Goal: Check status: Check status

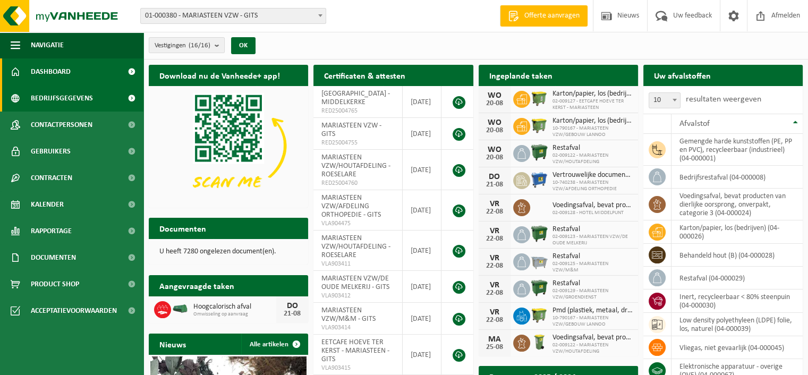
click at [74, 99] on span "Bedrijfsgegevens" at bounding box center [62, 98] width 62 height 27
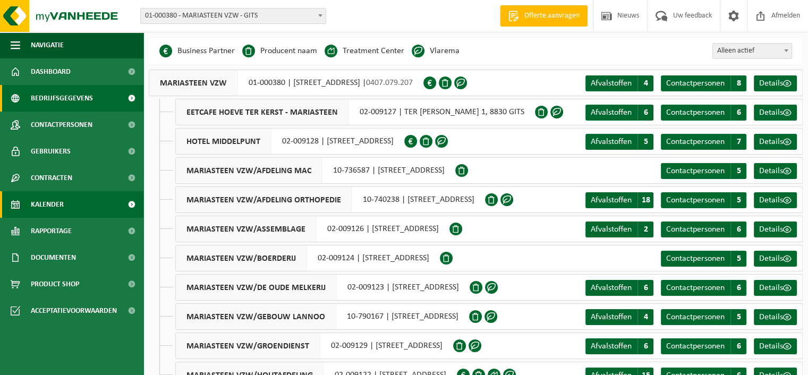
click at [64, 199] on link "Kalender" at bounding box center [71, 204] width 143 height 27
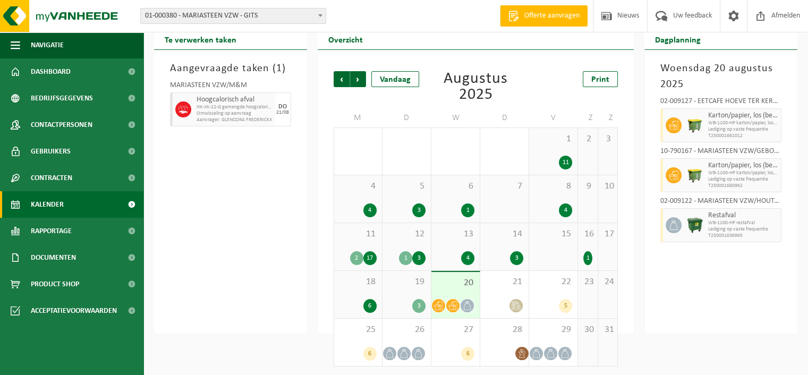
scroll to position [38, 0]
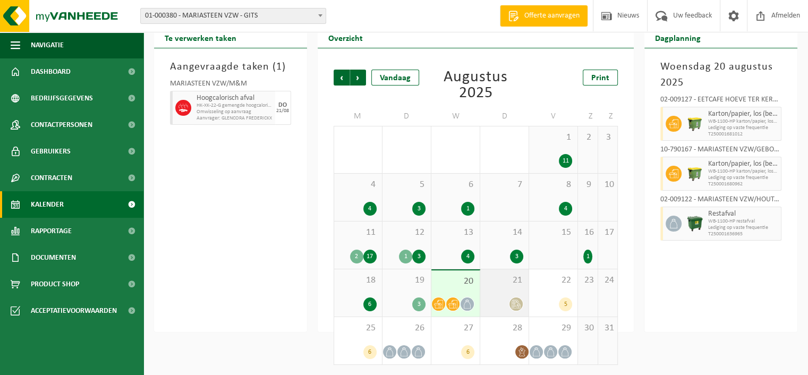
click at [512, 297] on span at bounding box center [515, 303] width 13 height 13
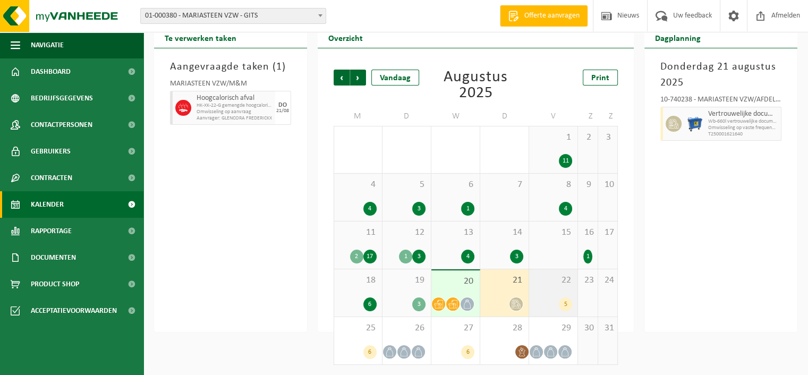
click at [548, 293] on div "22 5" at bounding box center [553, 292] width 48 height 47
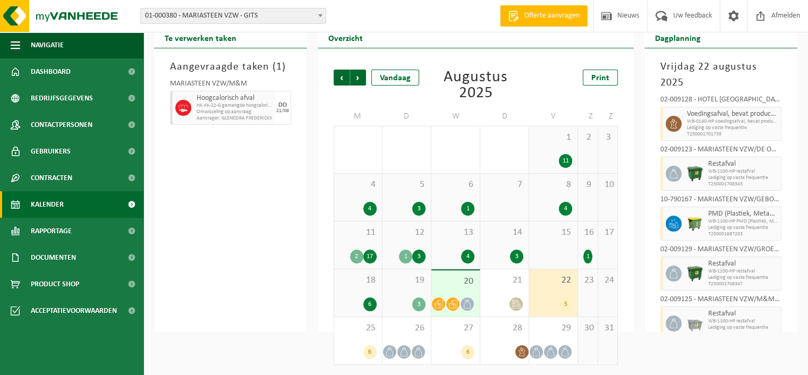
scroll to position [8, 0]
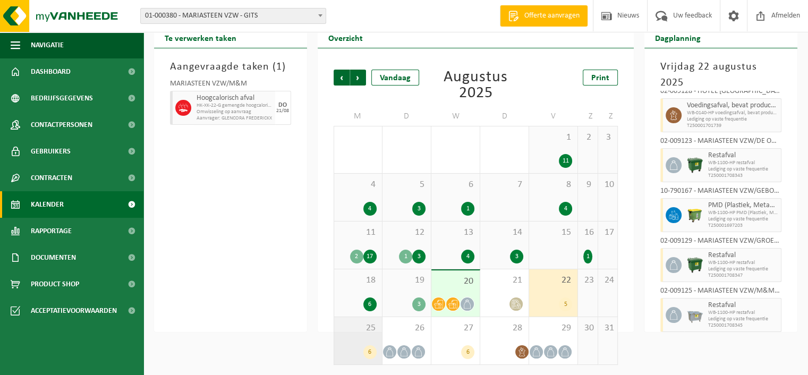
click at [362, 347] on div "6" at bounding box center [357, 352] width 37 height 14
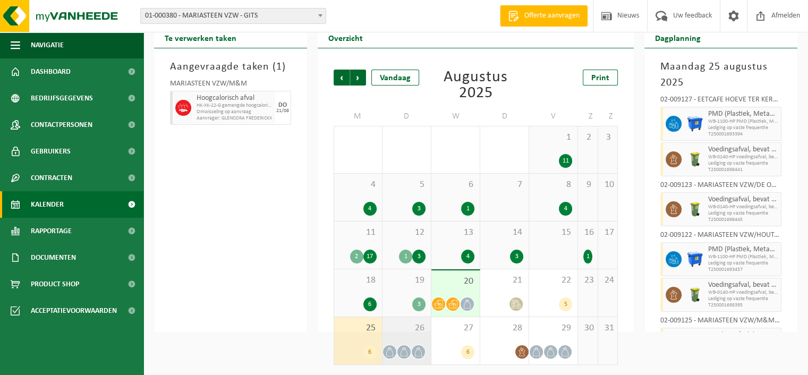
click at [399, 342] on div "26" at bounding box center [406, 340] width 48 height 47
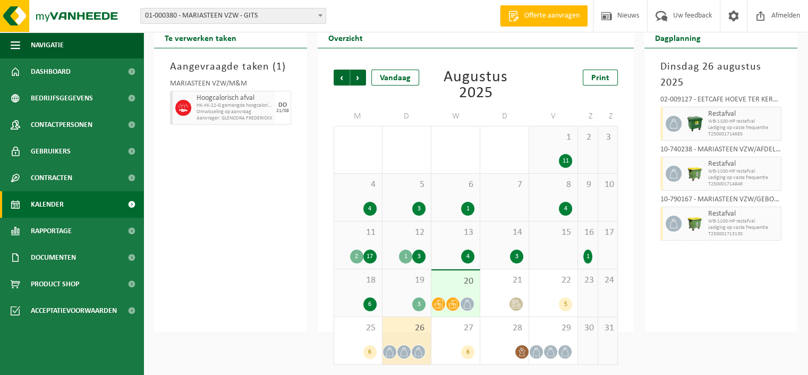
click at [365, 251] on div "17" at bounding box center [369, 257] width 13 height 14
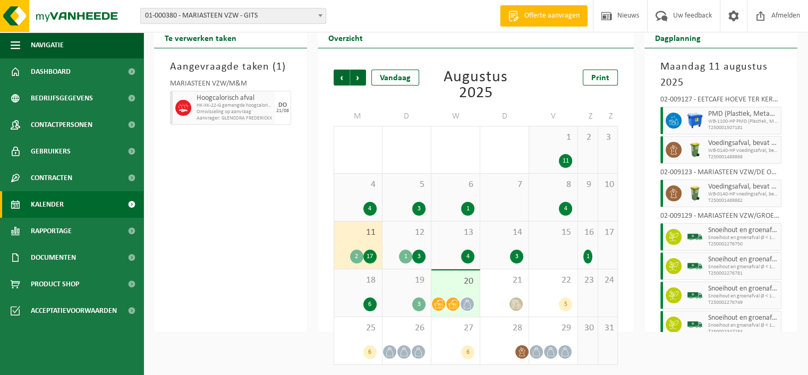
click at [586, 250] on div "1" at bounding box center [587, 257] width 8 height 14
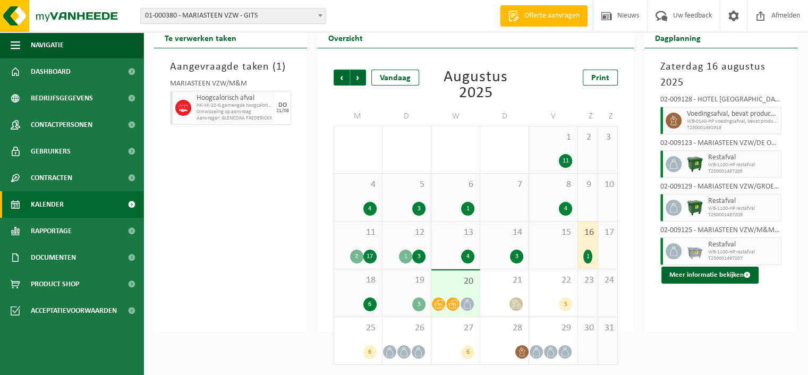
click at [503, 251] on div "3" at bounding box center [504, 257] width 38 height 14
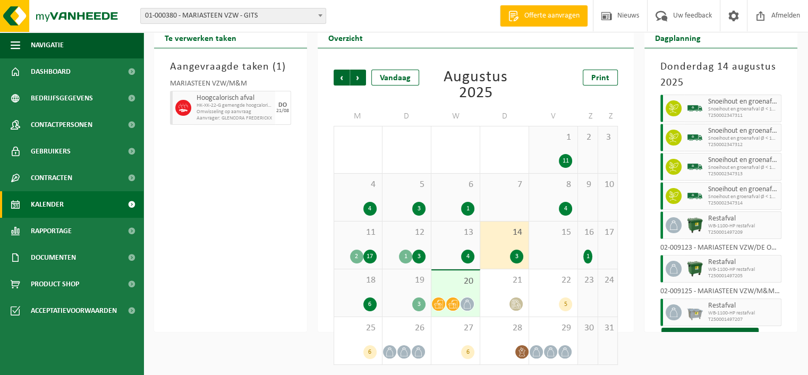
scroll to position [23, 0]
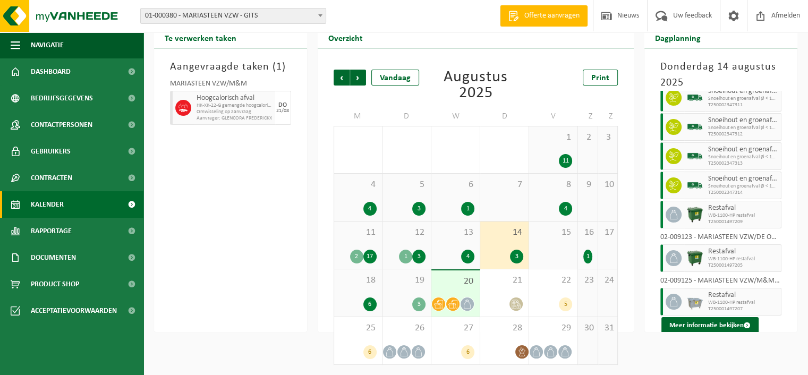
click at [458, 242] on div "13 4" at bounding box center [455, 244] width 48 height 47
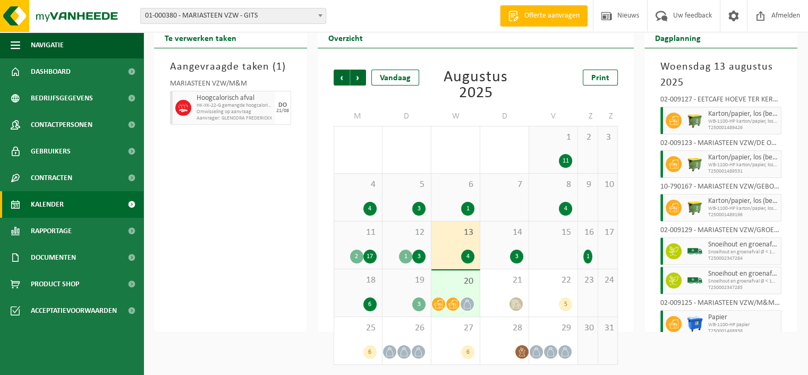
click at [414, 240] on div "12 1 3" at bounding box center [406, 244] width 48 height 47
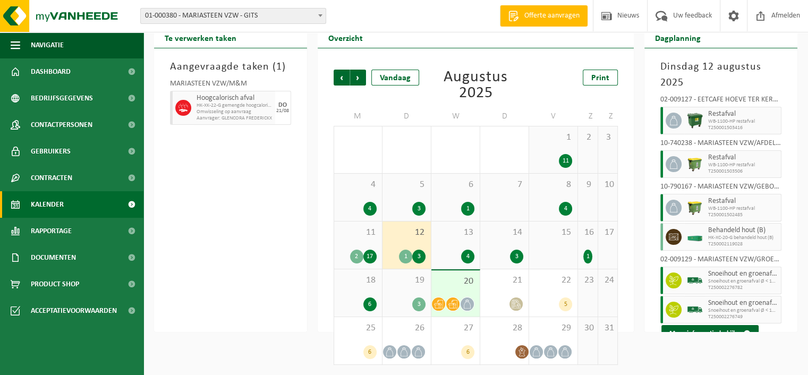
click at [360, 240] on div "11 2 17" at bounding box center [358, 244] width 48 height 47
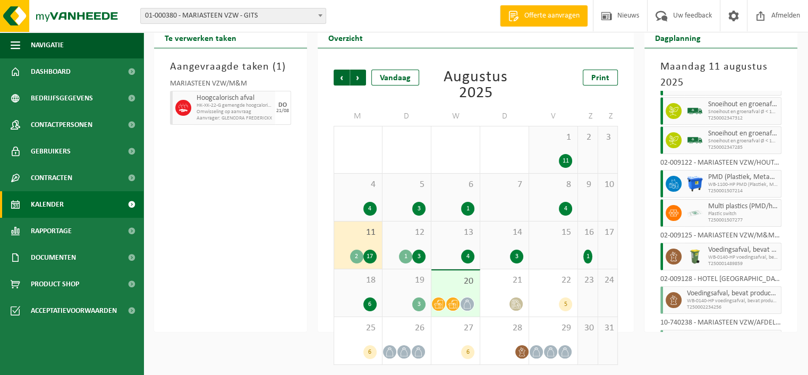
scroll to position [428, 0]
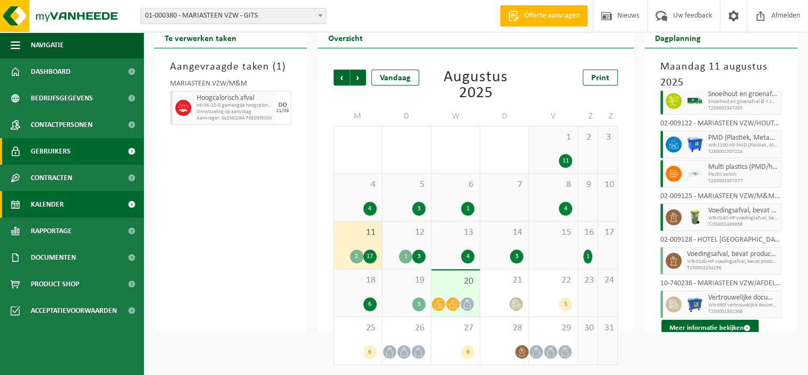
click at [93, 153] on link "Gebruikers" at bounding box center [71, 151] width 143 height 27
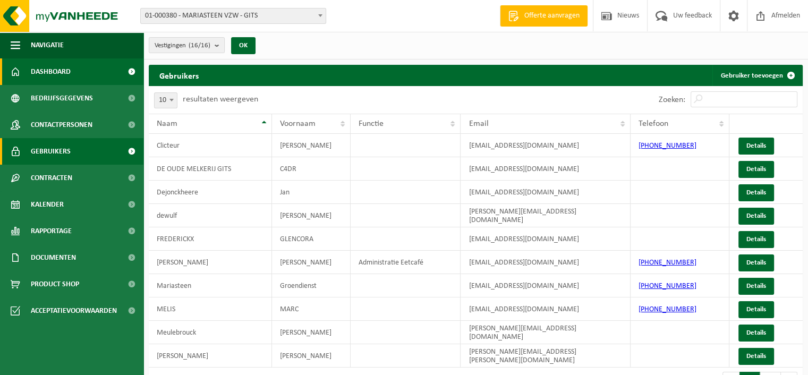
click at [99, 78] on link "Dashboard" at bounding box center [71, 71] width 143 height 27
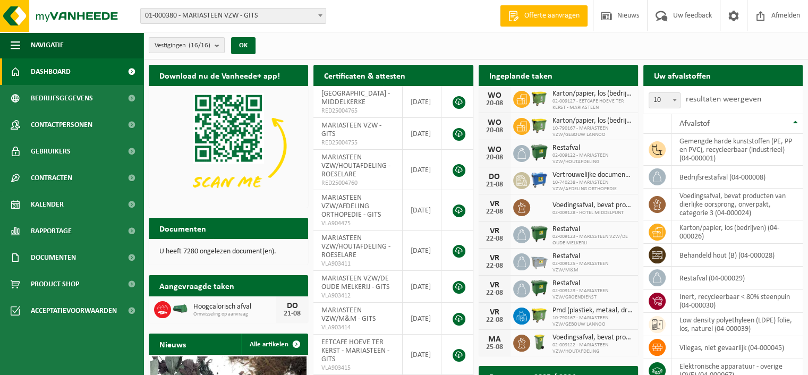
click at [216, 45] on b "submit" at bounding box center [220, 45] width 10 height 15
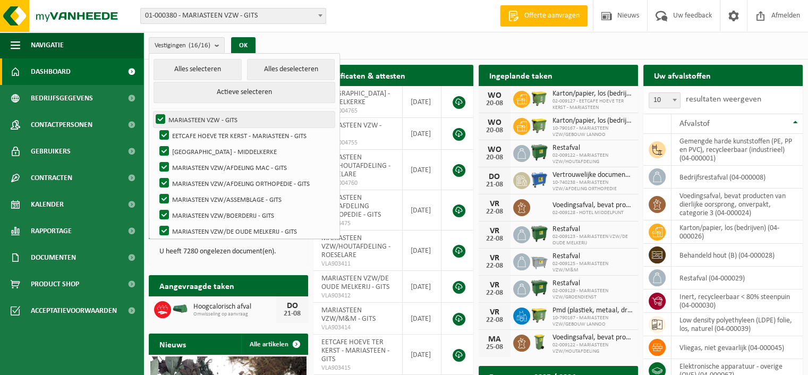
click at [162, 116] on label "MARIASTEEN VZW - GITS" at bounding box center [243, 120] width 181 height 16
click at [152, 112] on input "MARIASTEEN VZW - GITS" at bounding box center [151, 111] width 1 height 1
checkbox input "false"
click at [165, 136] on label "EETCAFE HOEVE TER KERST - MARIASTEEN - GITS" at bounding box center [245, 135] width 177 height 16
click at [156, 127] on input "EETCAFE HOEVE TER KERST - MARIASTEEN - GITS" at bounding box center [155, 127] width 1 height 1
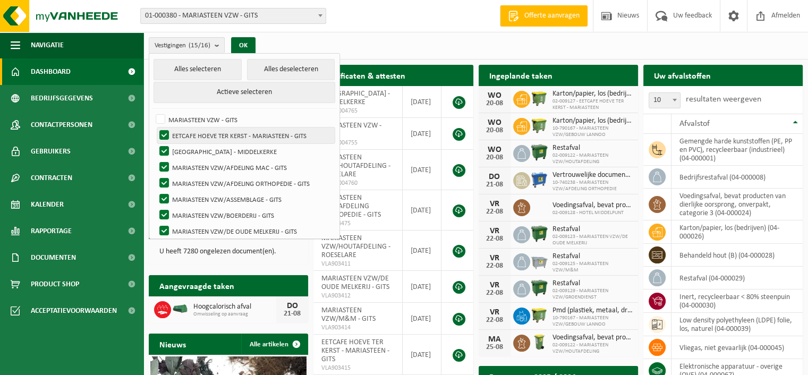
checkbox input "false"
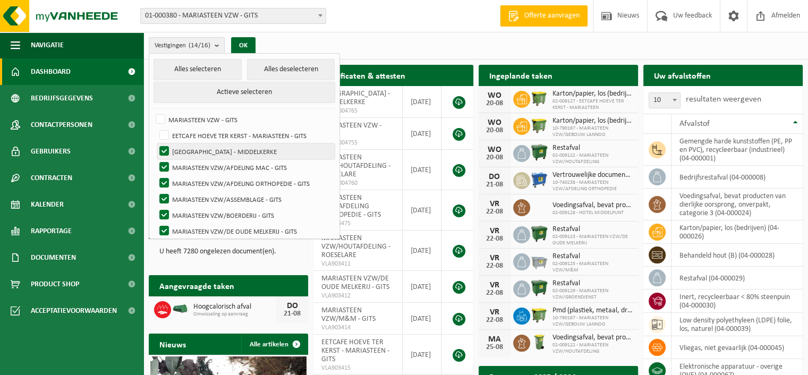
click at [162, 150] on label "[GEOGRAPHIC_DATA] - MIDDELKERKE" at bounding box center [245, 151] width 177 height 16
click at [156, 143] on input "[GEOGRAPHIC_DATA] - MIDDELKERKE" at bounding box center [155, 143] width 1 height 1
checkbox input "false"
click at [164, 167] on label "MARIASTEEN VZW/AFDELING MAC - GITS" at bounding box center [245, 167] width 177 height 16
click at [156, 159] on input "MARIASTEEN VZW/AFDELING MAC - GITS" at bounding box center [155, 159] width 1 height 1
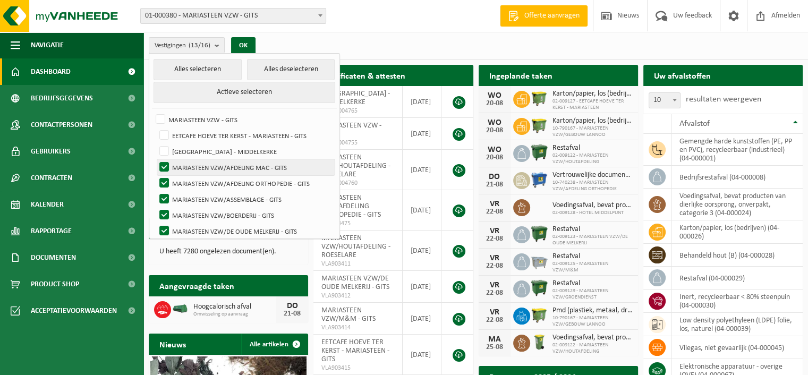
checkbox input "false"
click at [162, 181] on label "MARIASTEEN VZW/AFDELING ORTHOPEDIE - GITS" at bounding box center [245, 183] width 177 height 16
click at [156, 175] on input "MARIASTEEN VZW/AFDELING ORTHOPEDIE - GITS" at bounding box center [155, 175] width 1 height 1
checkbox input "false"
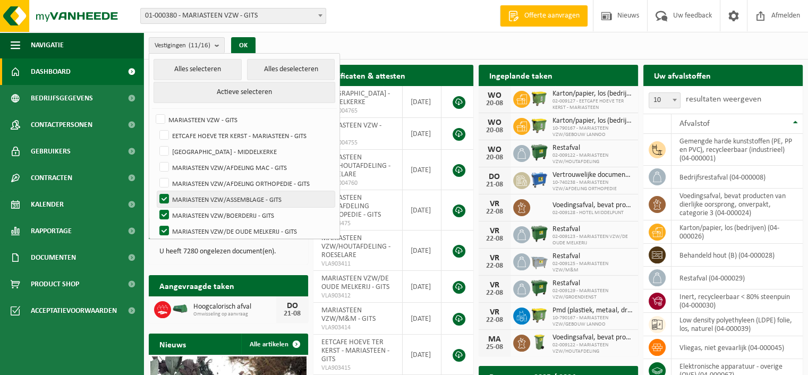
click at [162, 195] on label "MARIASTEEN VZW/ASSEMBLAGE - GITS" at bounding box center [245, 199] width 177 height 16
click at [156, 191] on input "MARIASTEEN VZW/ASSEMBLAGE - GITS" at bounding box center [155, 191] width 1 height 1
checkbox input "false"
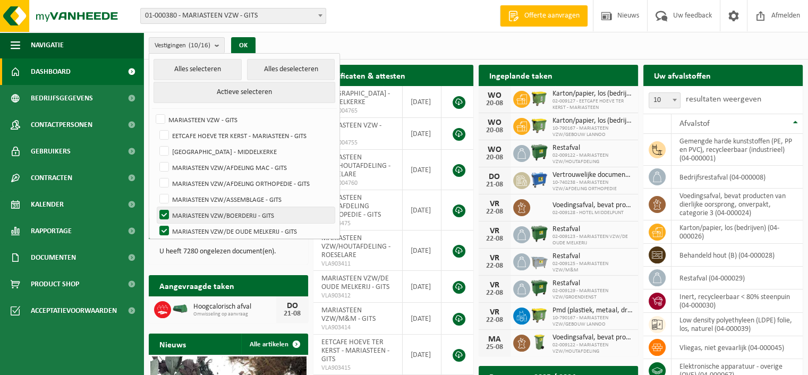
click at [162, 216] on label "MARIASTEEN VZW/BOERDERIJ - GITS" at bounding box center [245, 215] width 177 height 16
click at [156, 207] on input "MARIASTEEN VZW/BOERDERIJ - GITS" at bounding box center [155, 207] width 1 height 1
checkbox input "false"
click at [161, 231] on label "MARIASTEEN VZW/DE OUDE MELKERIJ - GITS" at bounding box center [245, 231] width 177 height 16
click at [156, 223] on input "MARIASTEEN VZW/DE OUDE MELKERIJ - GITS" at bounding box center [155, 223] width 1 height 1
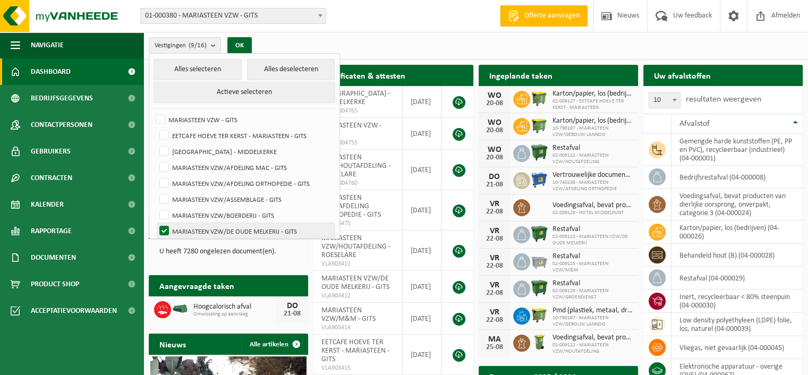
checkbox input "false"
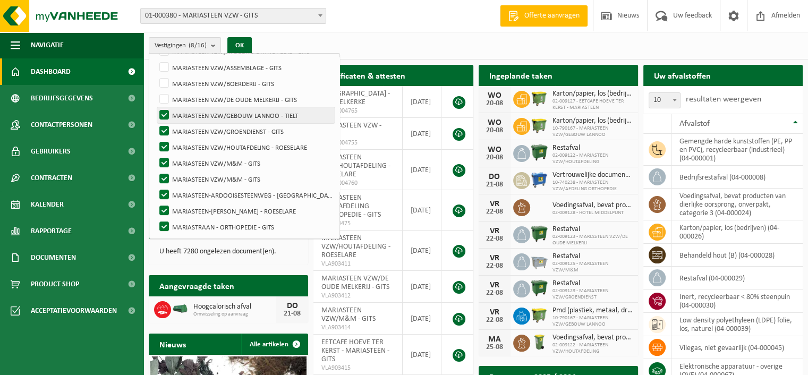
click at [165, 115] on label "MARIASTEEN VZW/GEBOUW LANNOO - TIELT" at bounding box center [245, 115] width 177 height 16
click at [156, 107] on input "MARIASTEEN VZW/GEBOUW LANNOO - TIELT" at bounding box center [155, 107] width 1 height 1
checkbox input "false"
click at [164, 127] on label "MARIASTEEN VZW/GROENDIENST - GITS" at bounding box center [245, 131] width 177 height 16
click at [156, 123] on input "MARIASTEEN VZW/GROENDIENST - GITS" at bounding box center [155, 123] width 1 height 1
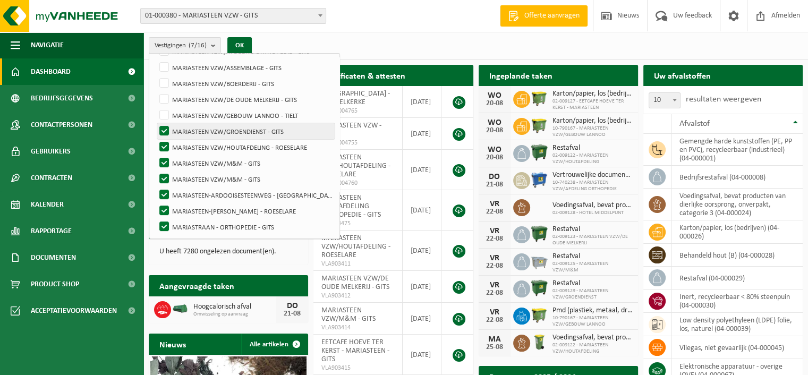
checkbox input "false"
click at [164, 143] on label "MARIASTEEN VZW/HOUTAFDELING - ROESELARE" at bounding box center [245, 147] width 177 height 16
click at [156, 139] on input "MARIASTEEN VZW/HOUTAFDELING - ROESELARE" at bounding box center [155, 139] width 1 height 1
checkbox input "false"
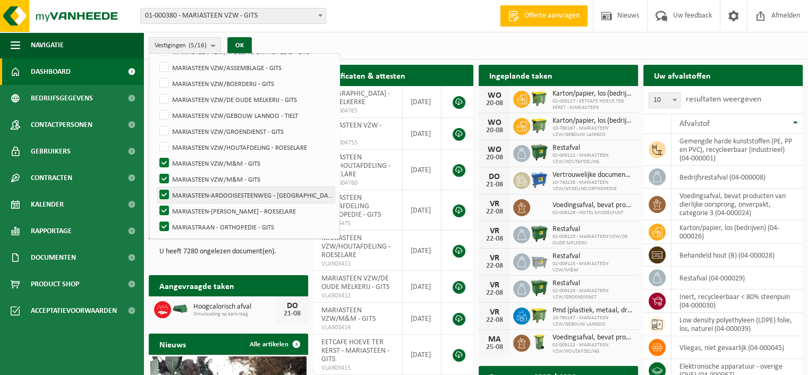
click at [161, 191] on label "MARIASTEEN-ARDOOISESTEENWEG - ROESELARE" at bounding box center [245, 195] width 177 height 16
click at [156, 187] on input "MARIASTEEN-ARDOOISESTEENWEG - [GEOGRAPHIC_DATA]" at bounding box center [155, 186] width 1 height 1
checkbox input "false"
click at [162, 207] on label "MARIASTEEN-[PERSON_NAME] - ROESELARE" at bounding box center [245, 211] width 177 height 16
click at [156, 203] on input "MARIASTEEN-[PERSON_NAME] - ROESELARE" at bounding box center [155, 202] width 1 height 1
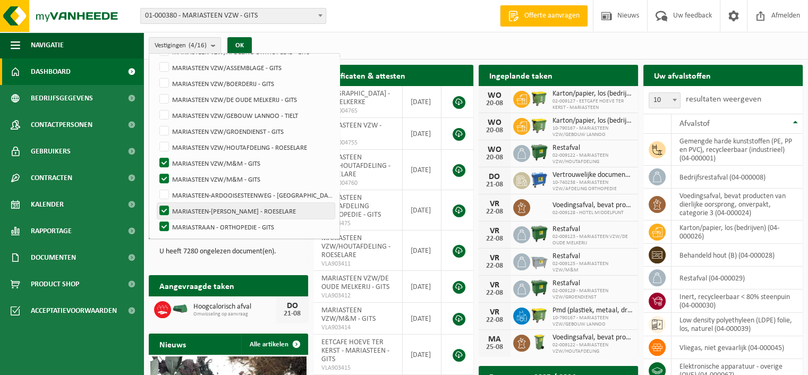
checkbox input "false"
click at [160, 225] on label "MARIASTRAAN - ORTHOPEDIE - GITS" at bounding box center [245, 227] width 177 height 16
click at [156, 219] on input "MARIASTRAAN - ORTHOPEDIE - GITS" at bounding box center [155, 218] width 1 height 1
checkbox input "false"
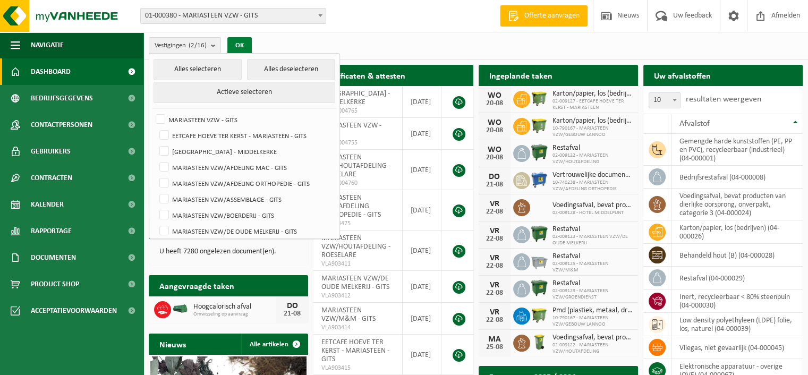
click at [247, 43] on button "OK" at bounding box center [239, 45] width 24 height 17
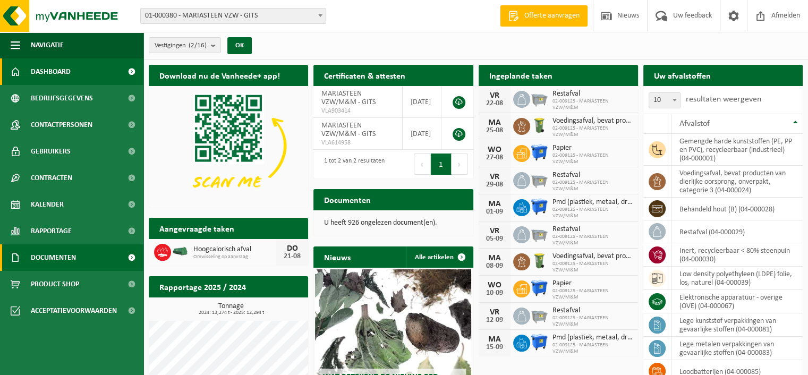
click at [67, 258] on span "Documenten" at bounding box center [53, 257] width 45 height 27
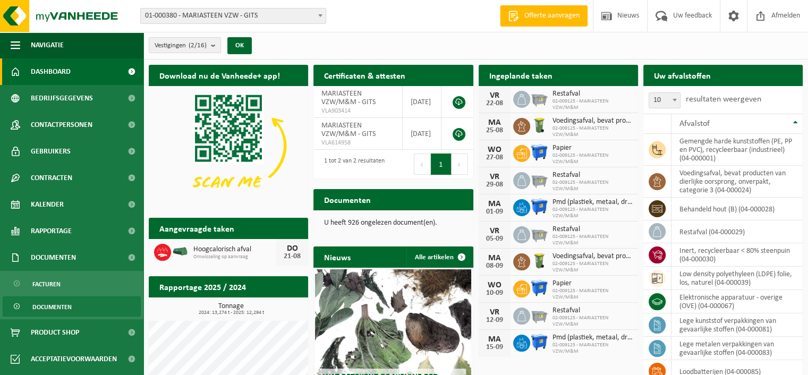
click at [56, 305] on span "Documenten" at bounding box center [51, 307] width 39 height 20
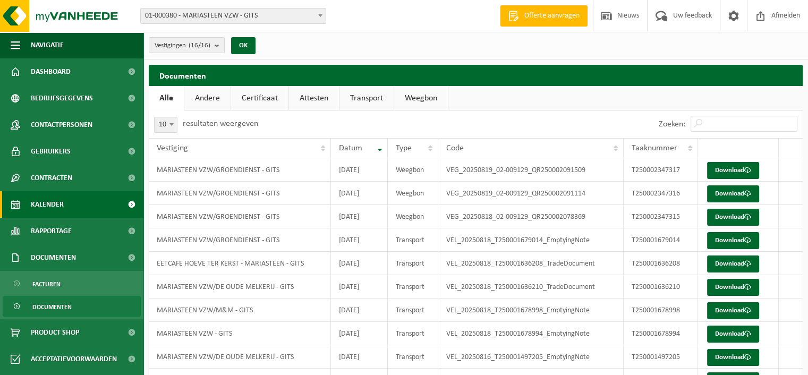
click at [97, 200] on link "Kalender" at bounding box center [71, 204] width 143 height 27
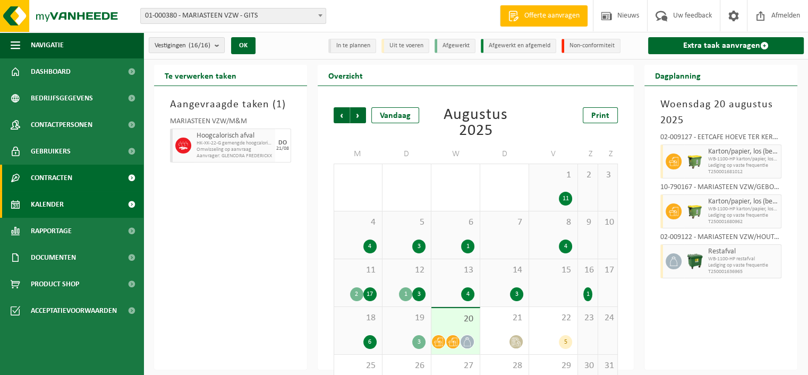
click at [95, 179] on link "Contracten" at bounding box center [71, 178] width 143 height 27
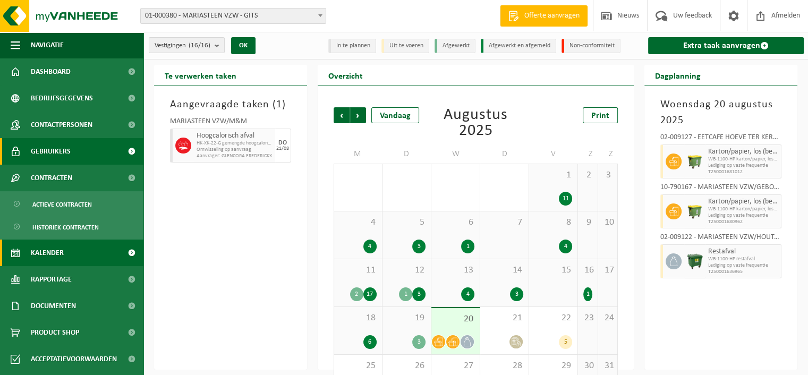
click at [85, 151] on link "Gebruikers" at bounding box center [71, 151] width 143 height 27
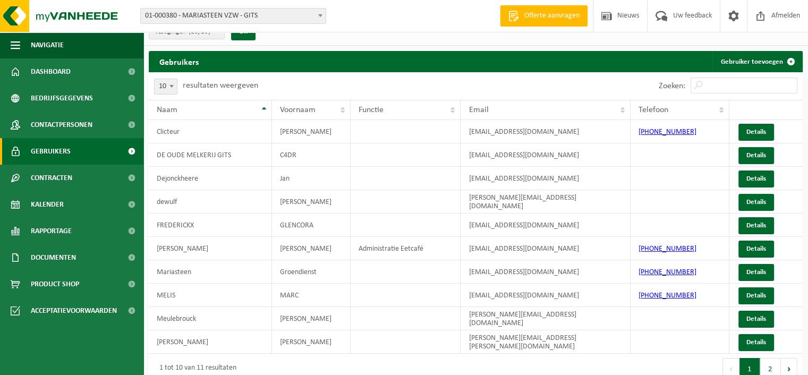
scroll to position [26, 0]
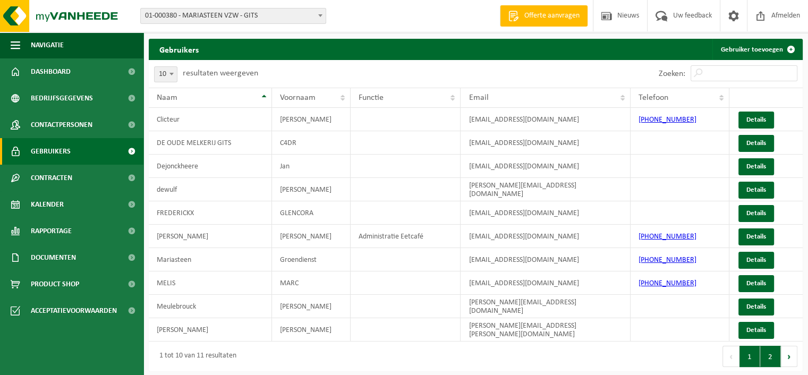
click at [766, 356] on button "2" at bounding box center [770, 356] width 21 height 21
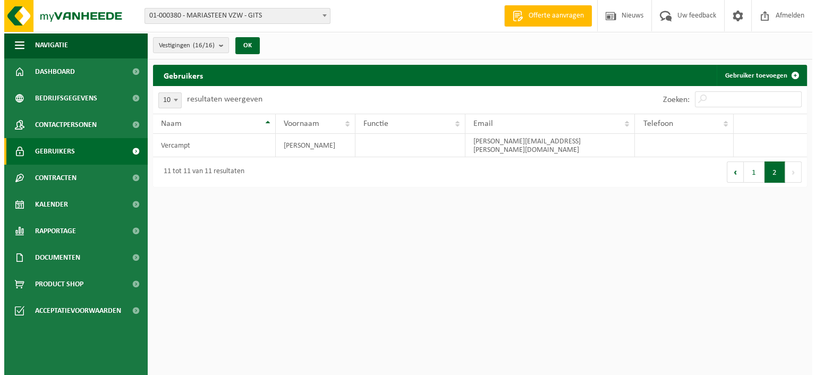
scroll to position [0, 0]
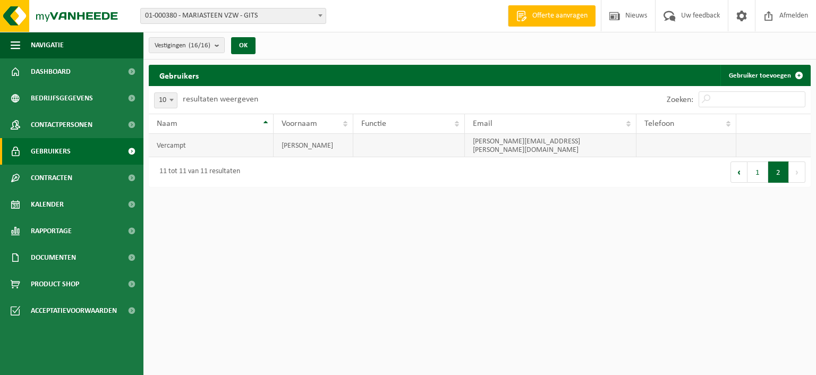
click at [671, 140] on td at bounding box center [686, 145] width 100 height 23
click at [97, 125] on link "Contactpersonen" at bounding box center [71, 125] width 143 height 27
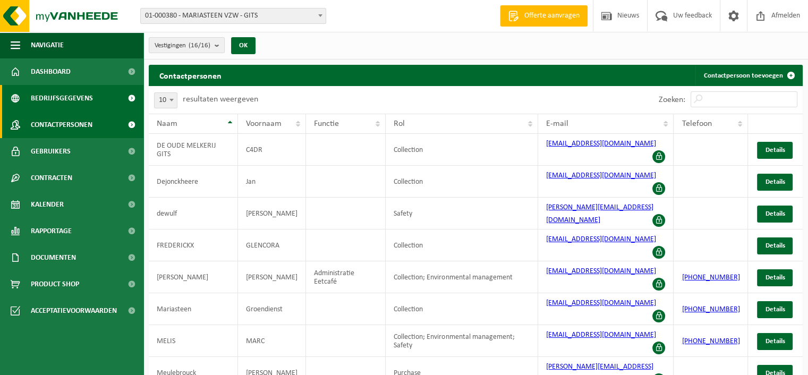
click at [96, 102] on link "Bedrijfsgegevens" at bounding box center [71, 98] width 143 height 27
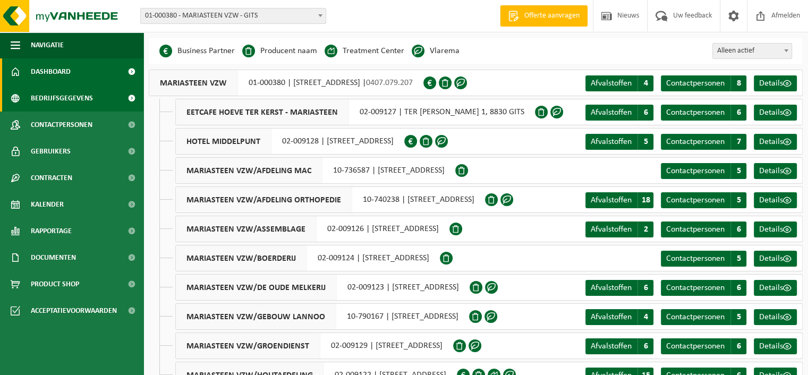
click at [82, 74] on link "Dashboard" at bounding box center [71, 71] width 143 height 27
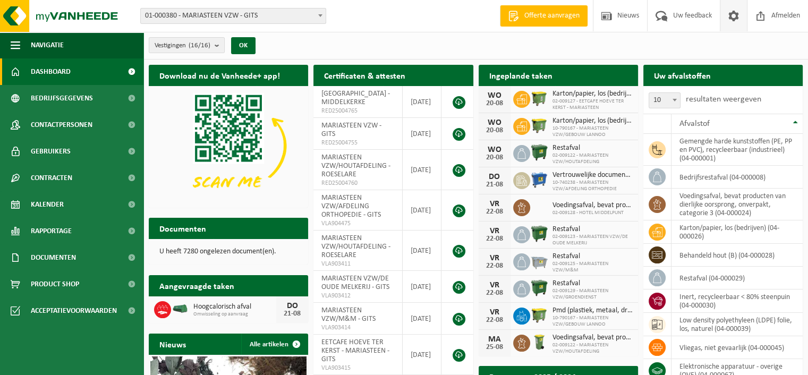
click at [733, 20] on span at bounding box center [733, 15] width 16 height 31
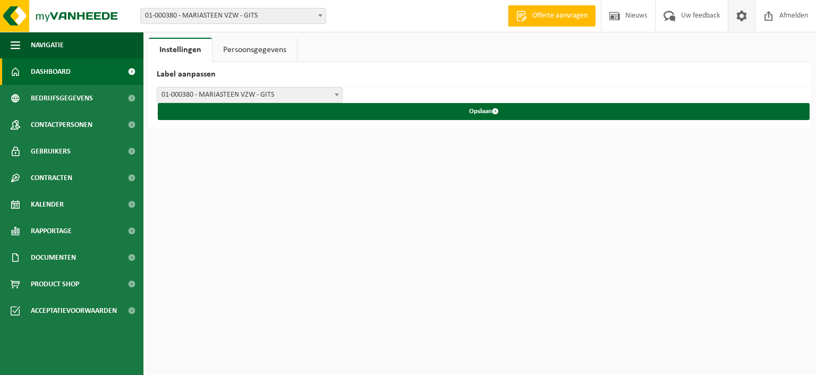
click at [51, 82] on span "Dashboard" at bounding box center [51, 71] width 40 height 27
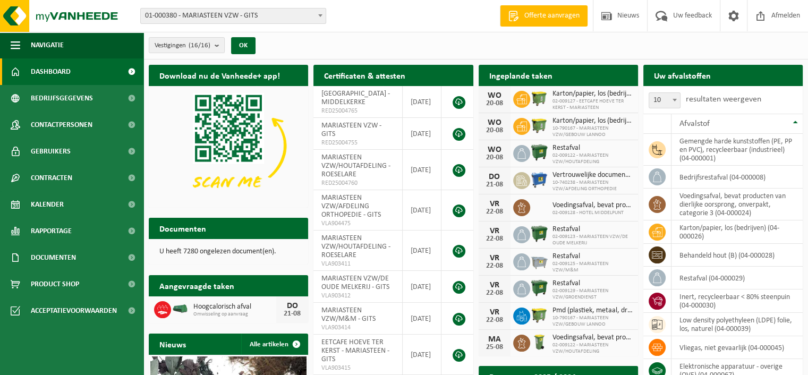
click at [212, 288] on h2 "Aangevraagde taken" at bounding box center [197, 285] width 96 height 21
click at [240, 315] on span "Omwisseling op aanvraag" at bounding box center [234, 314] width 83 height 6
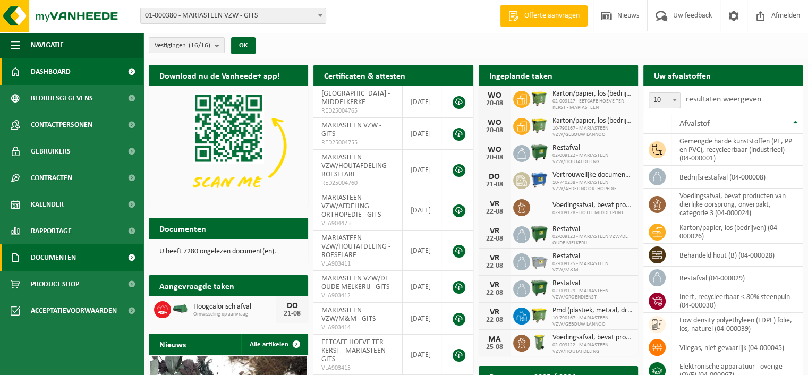
click at [96, 256] on link "Documenten" at bounding box center [71, 257] width 143 height 27
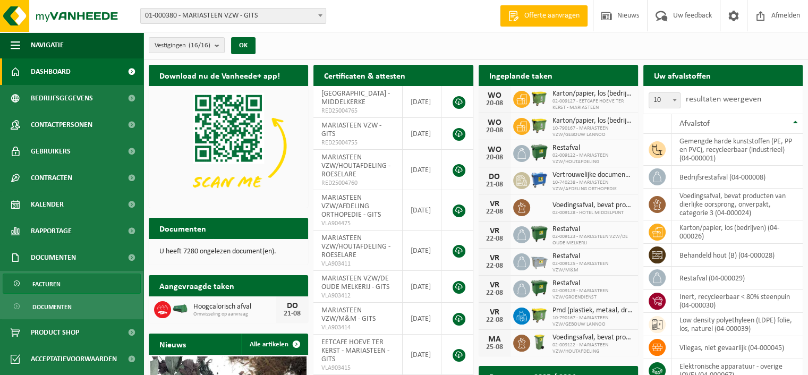
click at [53, 284] on span "Facturen" at bounding box center [46, 284] width 28 height 20
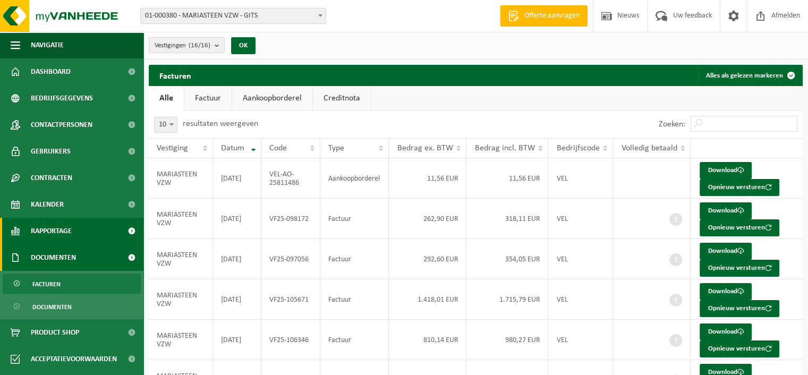
click at [50, 233] on span "Rapportage" at bounding box center [51, 231] width 41 height 27
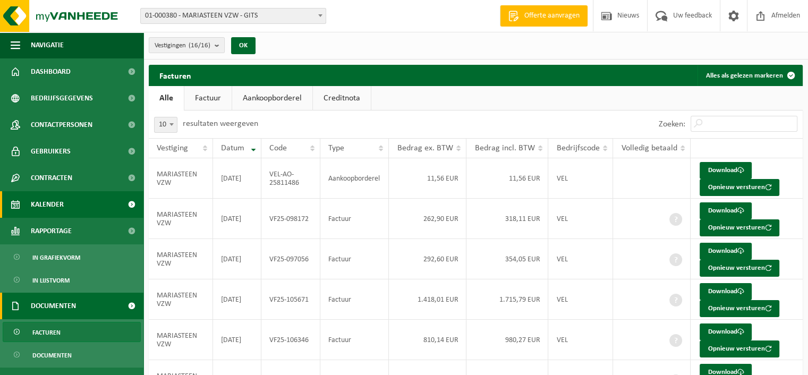
click at [59, 209] on span "Kalender" at bounding box center [47, 204] width 33 height 27
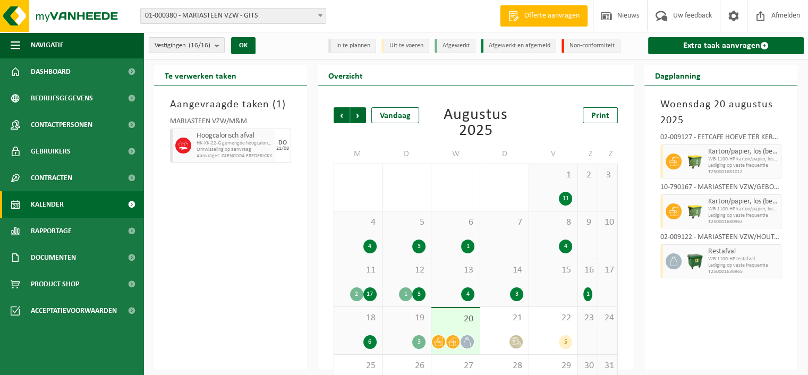
click at [414, 283] on div "12 1 3" at bounding box center [406, 282] width 48 height 47
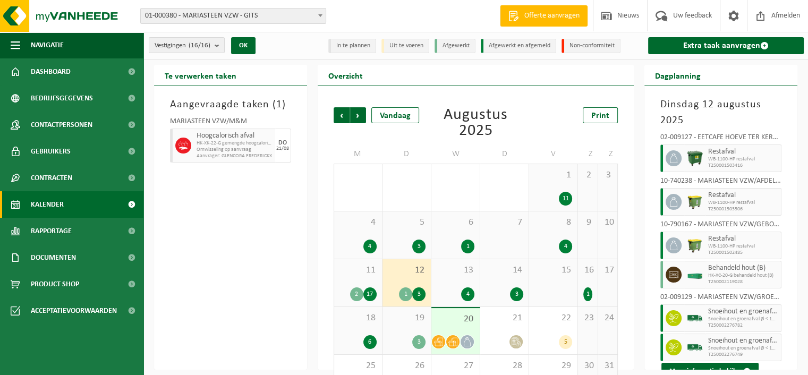
scroll to position [8, 0]
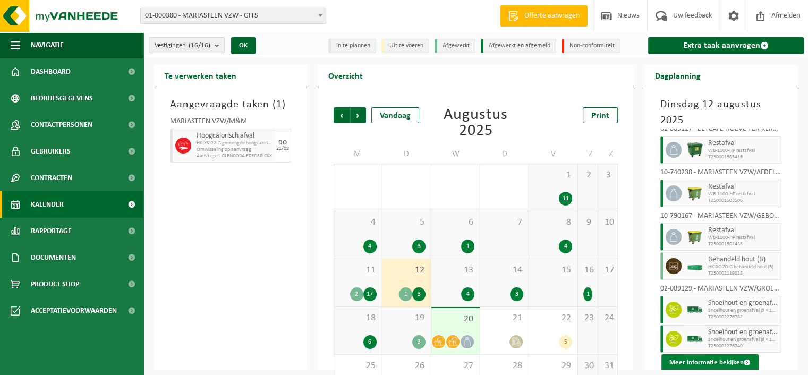
click at [722, 363] on button "Meer informatie bekijken" at bounding box center [709, 362] width 97 height 17
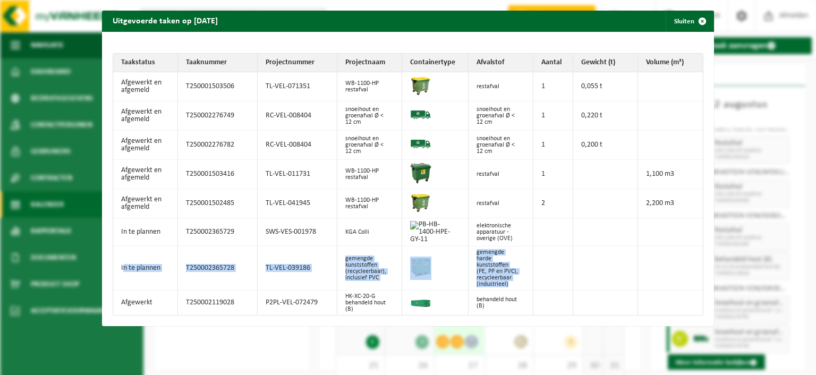
drag, startPoint x: 121, startPoint y: 263, endPoint x: 551, endPoint y: 275, distance: 430.3
click at [551, 275] on tr "In te plannen T250002365728 TL-VEL-039186 gemengde kunststoffen (recycleerbaar)…" at bounding box center [407, 268] width 589 height 44
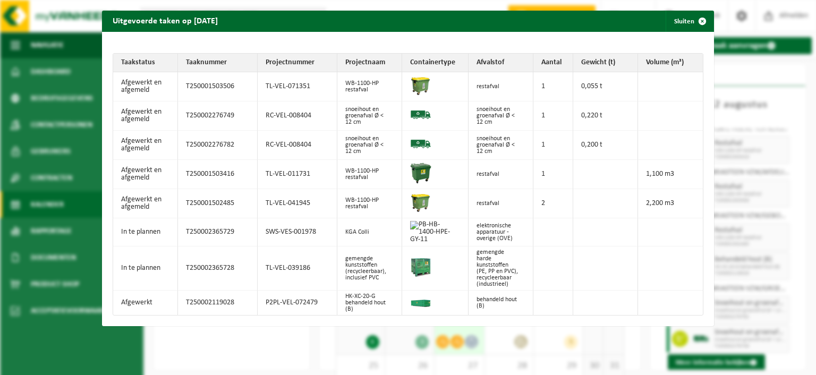
click at [590, 269] on td at bounding box center [605, 268] width 65 height 44
click at [697, 23] on span "button" at bounding box center [701, 21] width 21 height 21
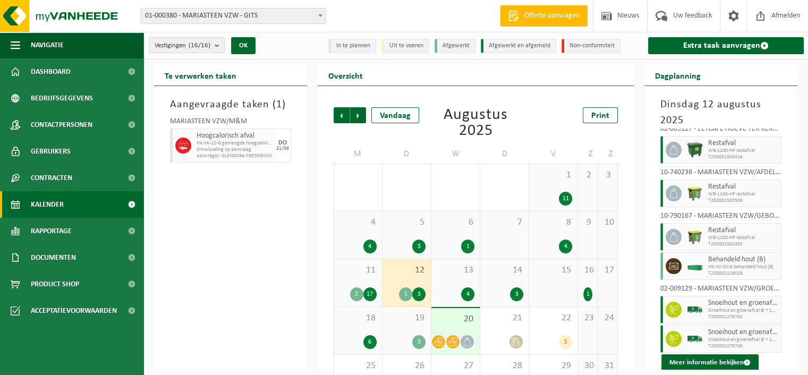
click at [464, 278] on div "13 4" at bounding box center [455, 282] width 48 height 47
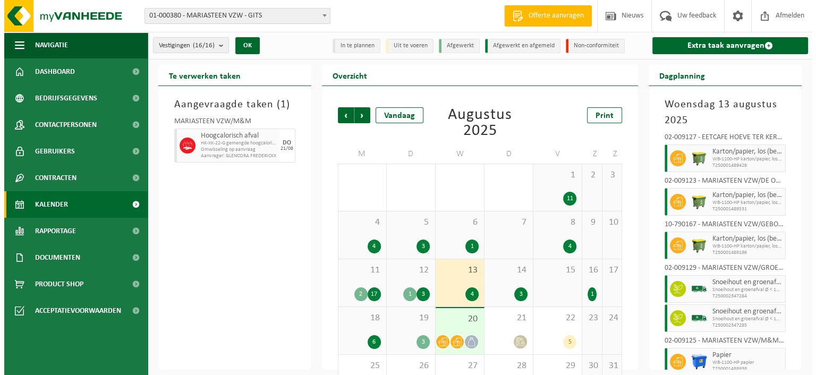
scroll to position [22, 0]
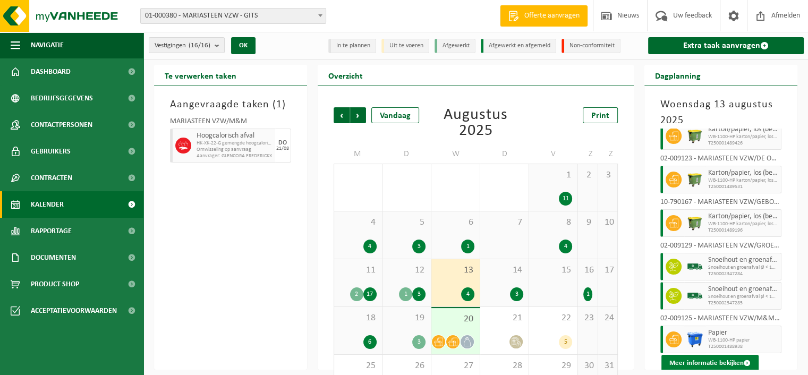
click at [733, 364] on button "Meer informatie bekijken" at bounding box center [709, 363] width 97 height 17
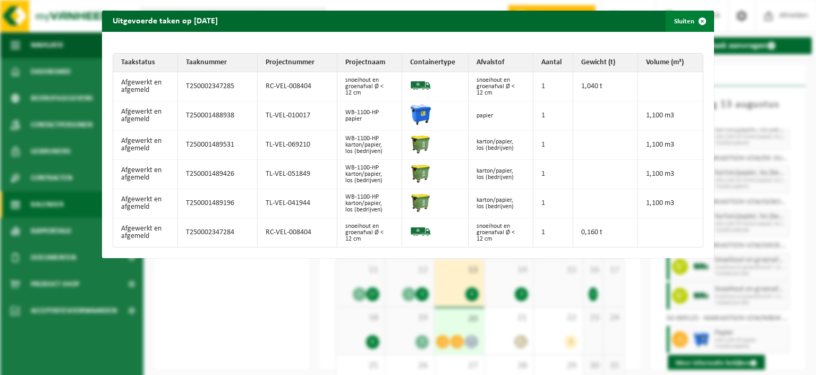
click at [698, 23] on span "button" at bounding box center [701, 21] width 21 height 21
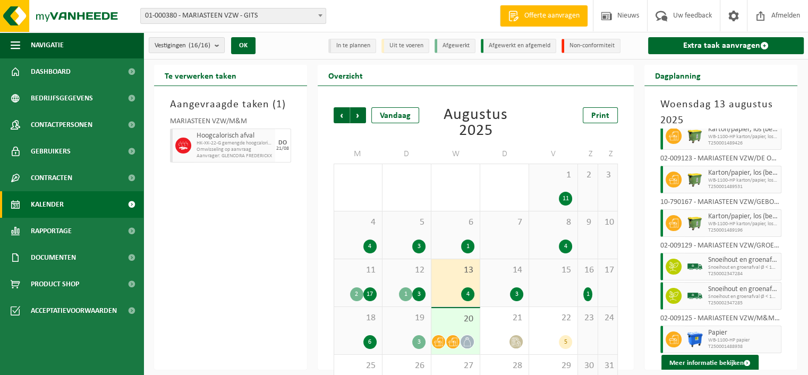
click at [418, 271] on span "12" at bounding box center [407, 270] width 38 height 12
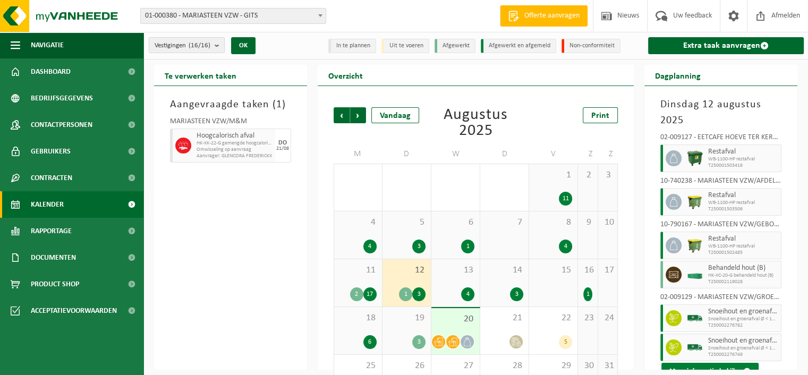
click at [730, 366] on button "Meer informatie bekijken" at bounding box center [709, 371] width 97 height 17
